Goal: Task Accomplishment & Management: Use online tool/utility

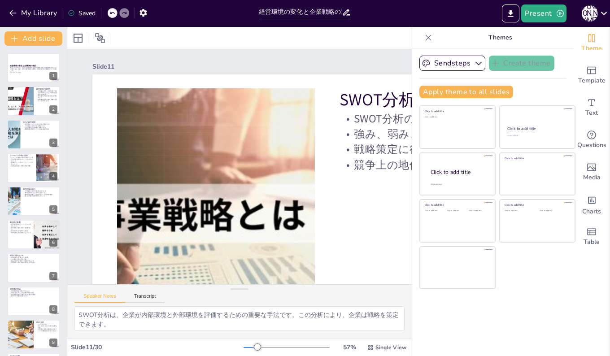
scroll to position [0, 194]
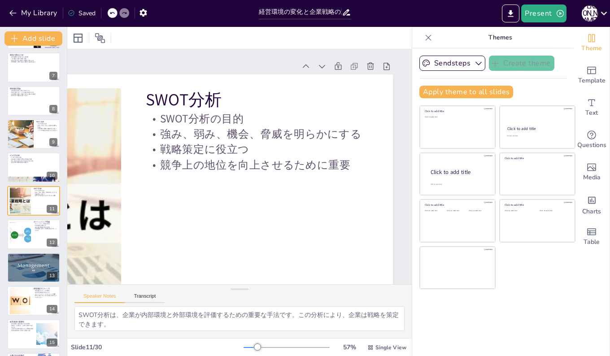
checkbox input "true"
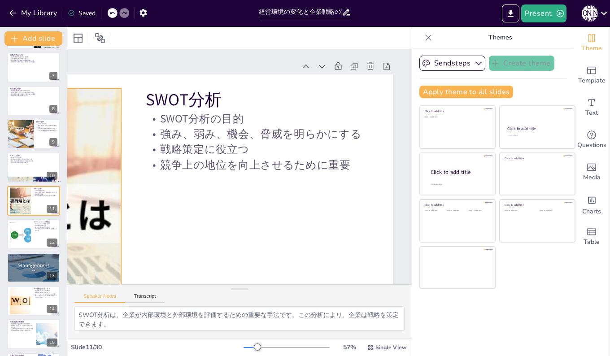
checkbox input "true"
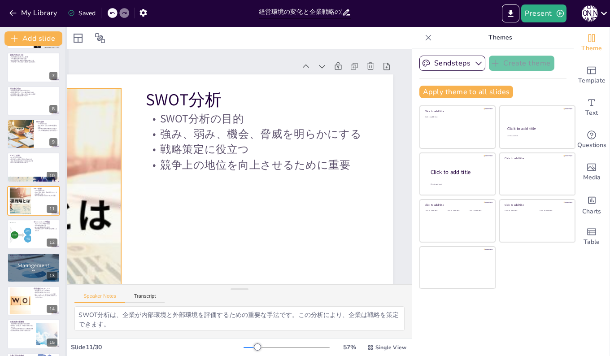
checkbox input "true"
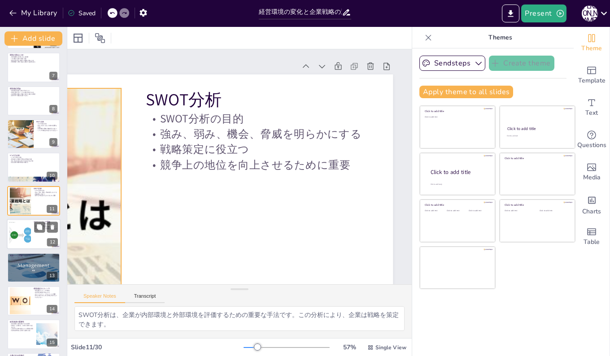
checkbox input "true"
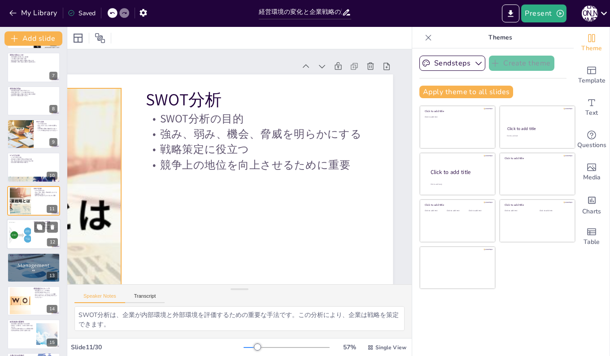
checkbox input "true"
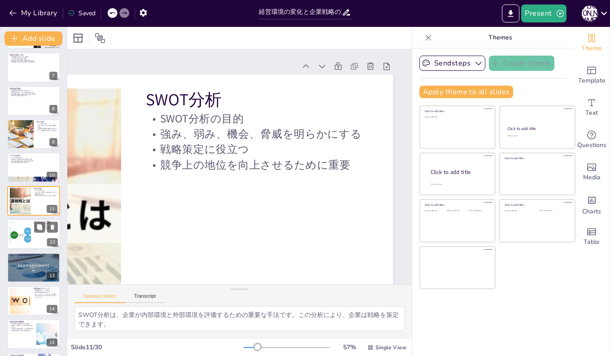
click at [39, 239] on div at bounding box center [34, 234] width 54 height 30
checkbox input "true"
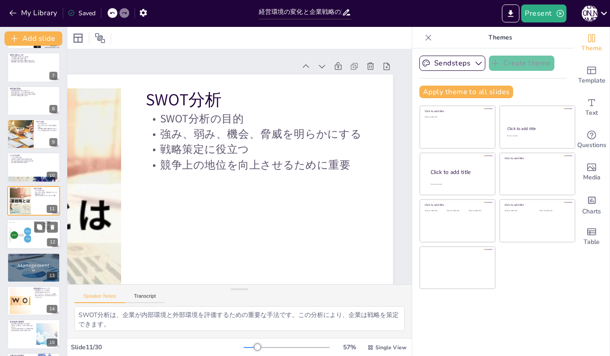
checkbox input "true"
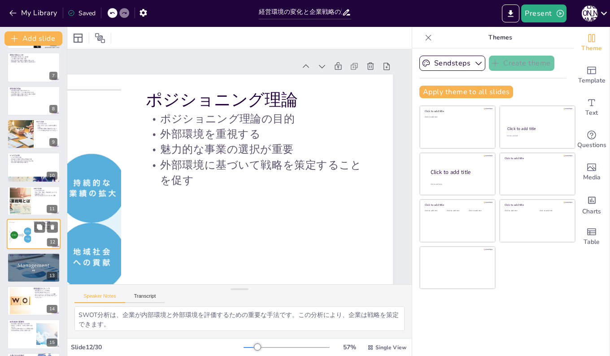
scroll to position [234, 0]
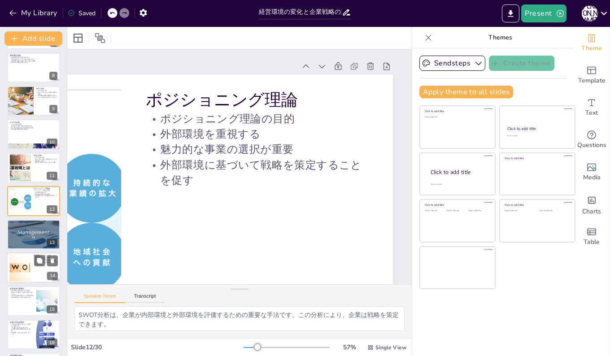
checkbox input "true"
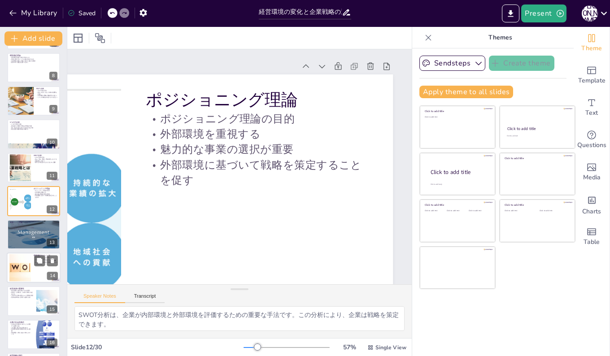
checkbox input "true"
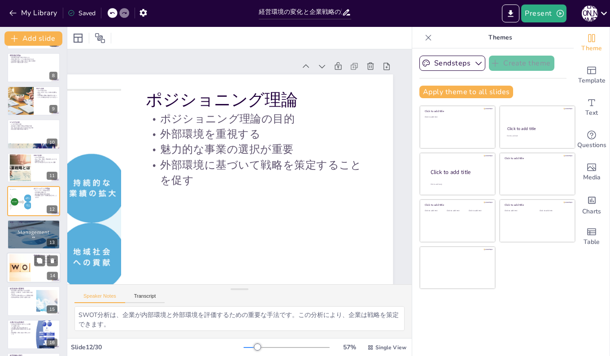
checkbox input "true"
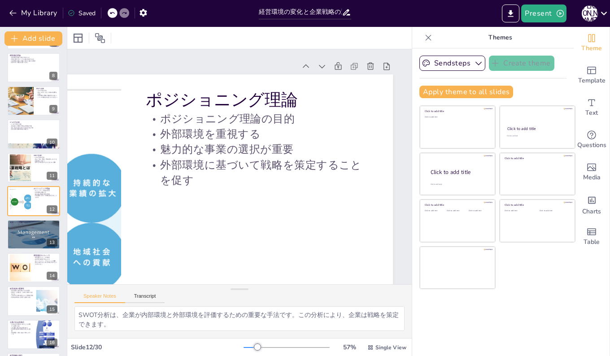
checkbox input "true"
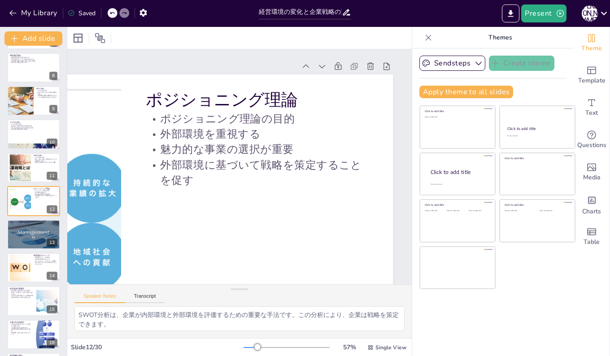
checkbox input "true"
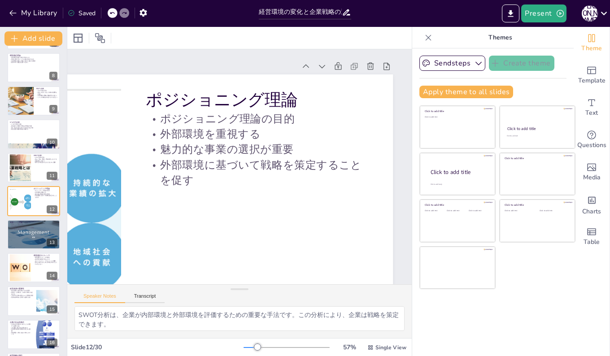
checkbox input "true"
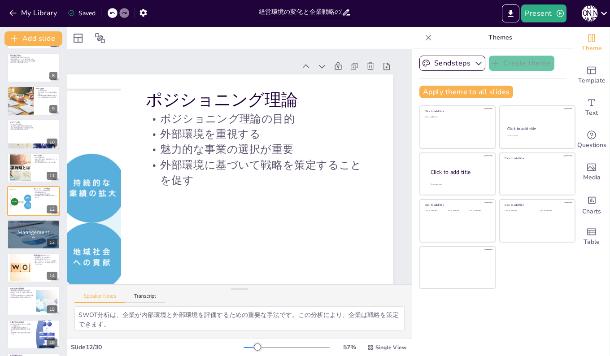
checkbox input "true"
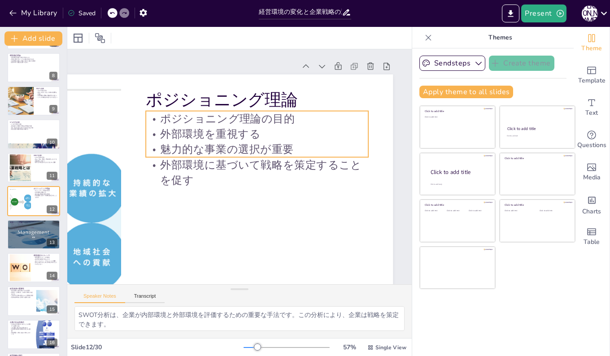
checkbox input "true"
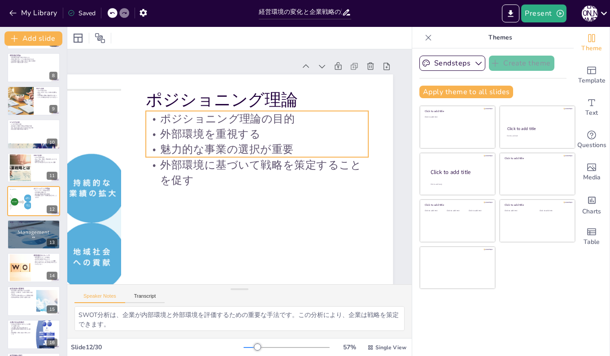
checkbox input "true"
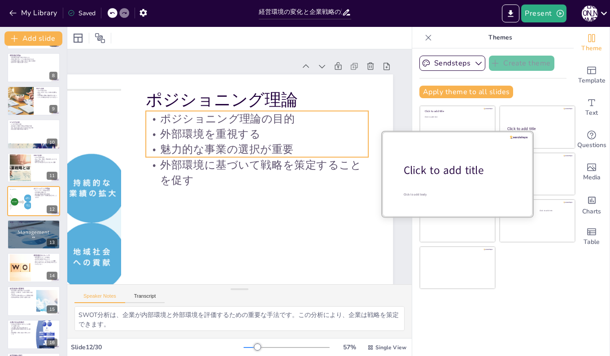
checkbox input "true"
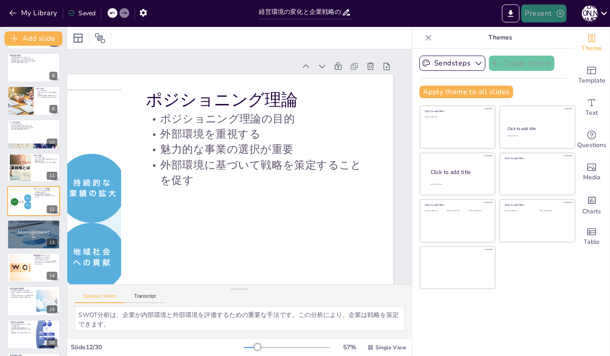
checkbox input "true"
